Goal: Contribute content

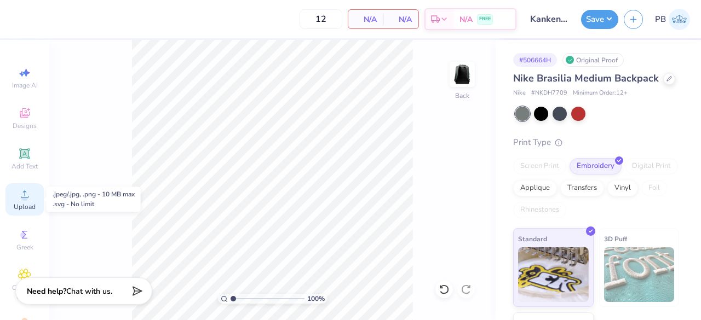
click at [27, 203] on span "Upload" at bounding box center [25, 206] width 22 height 9
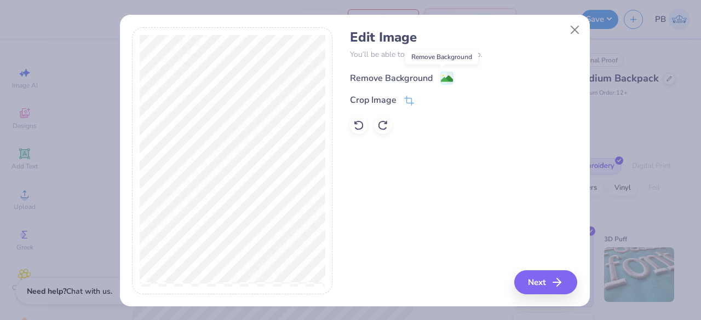
click at [441, 82] on image at bounding box center [447, 79] width 12 height 12
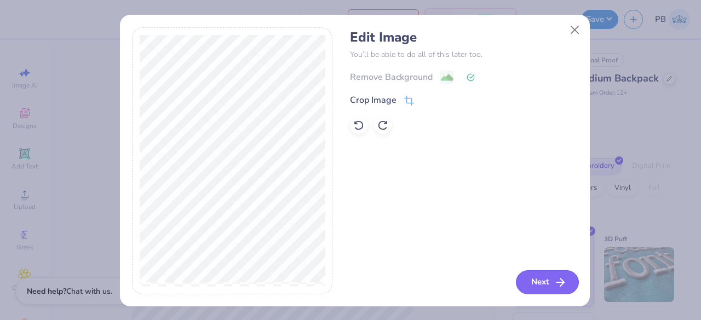
click at [546, 284] on button "Next" at bounding box center [547, 282] width 63 height 24
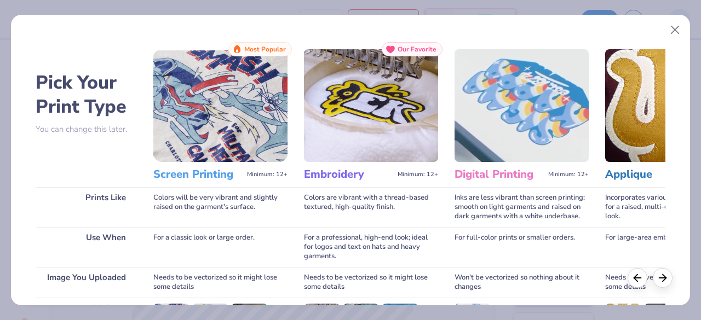
scroll to position [136, 0]
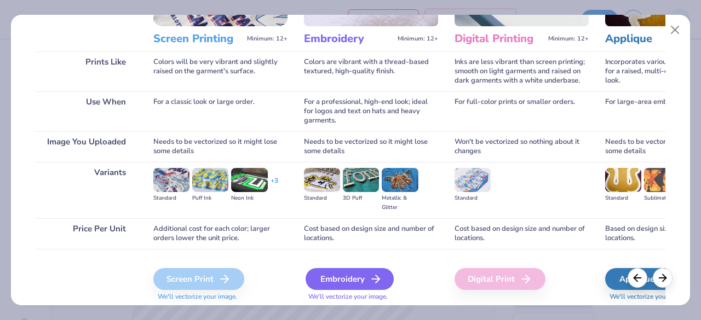
click at [351, 280] on div "Embroidery" at bounding box center [349, 279] width 88 height 22
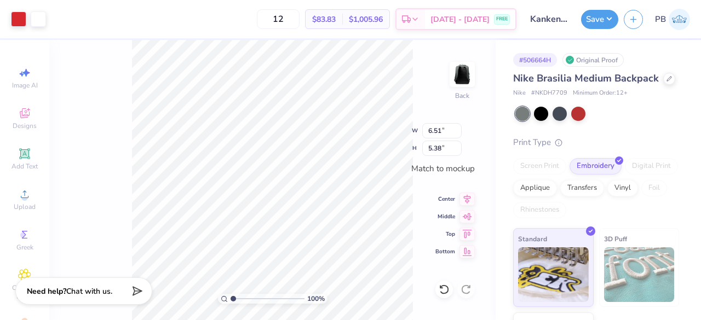
type input "6.51"
type input "5.38"
click at [607, 24] on button "Save" at bounding box center [599, 17] width 37 height 19
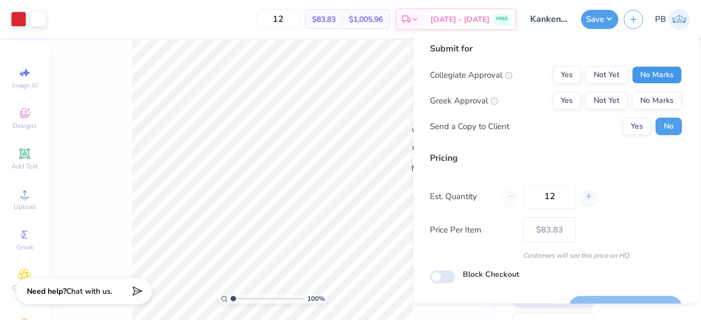
click at [656, 67] on button "No Marks" at bounding box center [657, 75] width 50 height 18
click at [647, 96] on button "No Marks" at bounding box center [657, 101] width 50 height 18
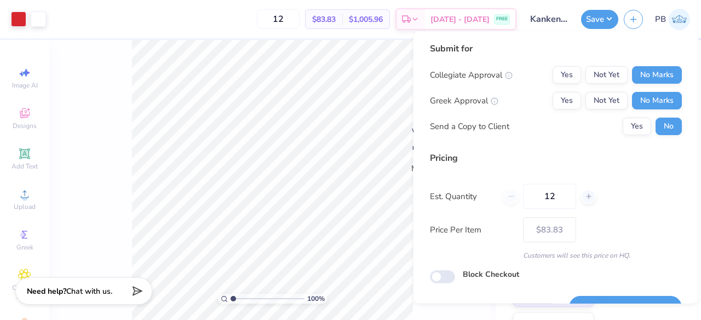
scroll to position [25, 0]
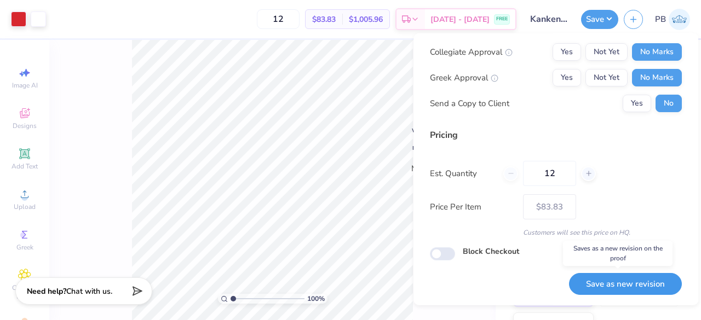
click at [637, 285] on button "Save as new revision" at bounding box center [625, 284] width 113 height 22
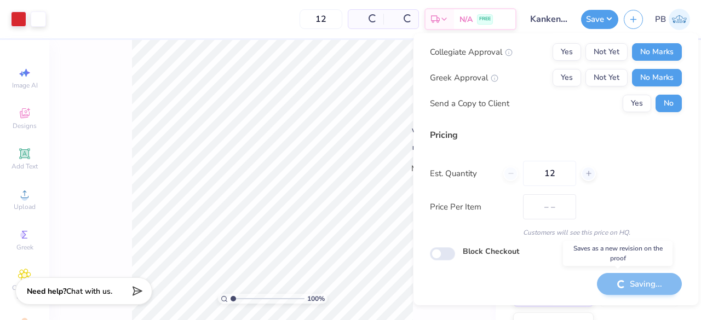
type input "$83.83"
